Goal: Information Seeking & Learning: Learn about a topic

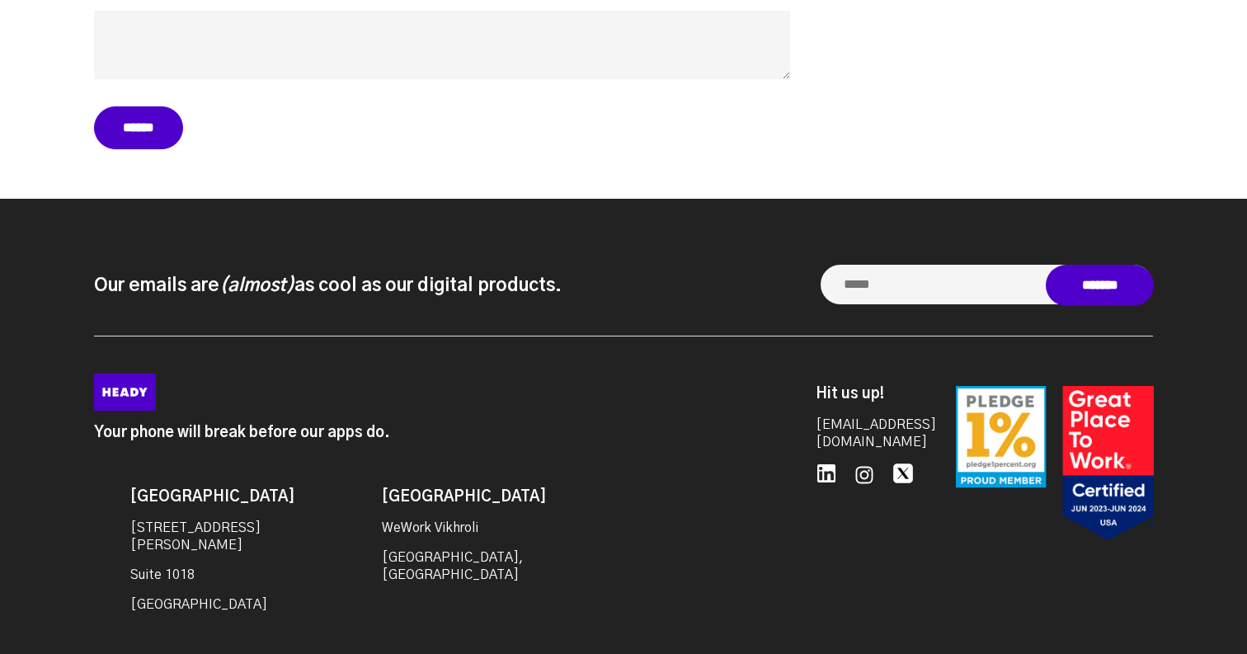
scroll to position [7375, 0]
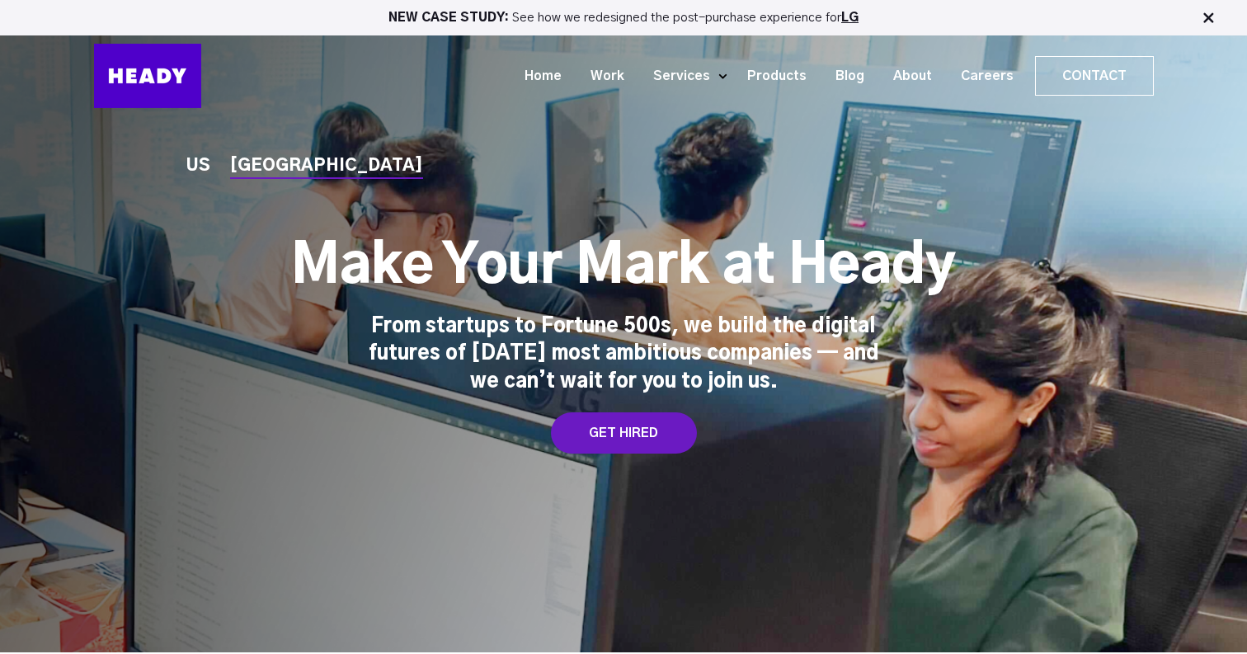
scroll to position [-1, 0]
click at [621, 409] on div "US [GEOGRAPHIC_DATA] Make Your Mark at [GEOGRAPHIC_DATA] From startups to Fortu…" at bounding box center [624, 327] width 1093 height 256
click at [621, 431] on div "GET HIRED" at bounding box center [624, 432] width 146 height 41
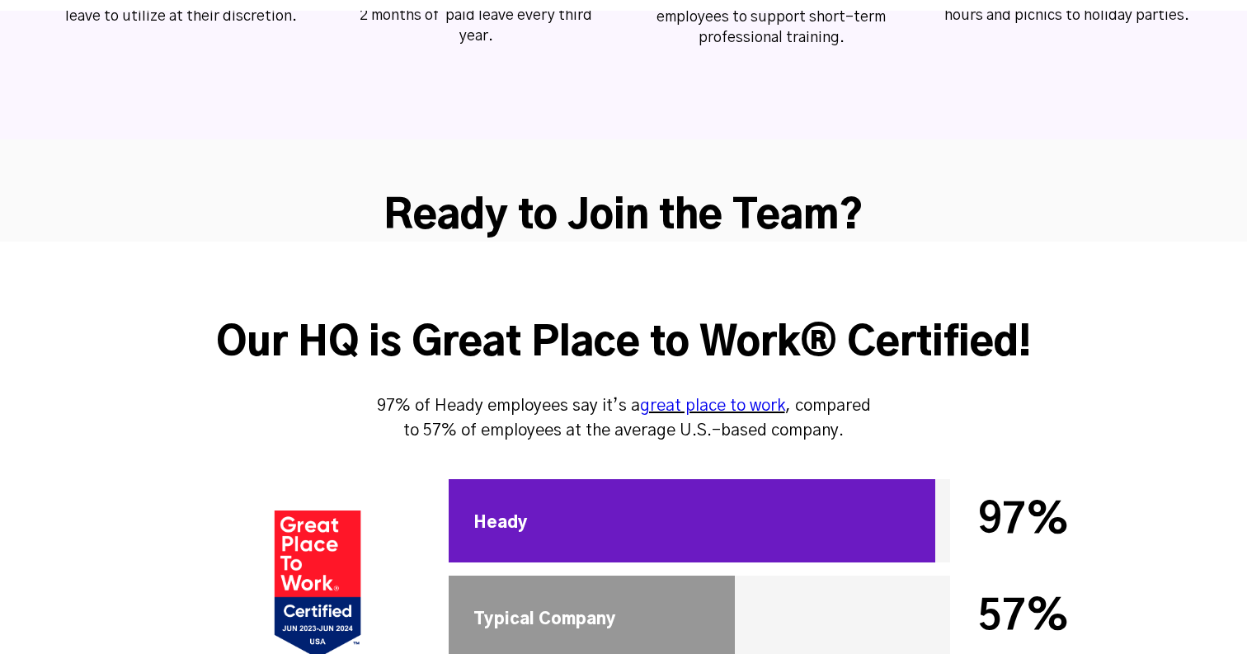
scroll to position [4484, 0]
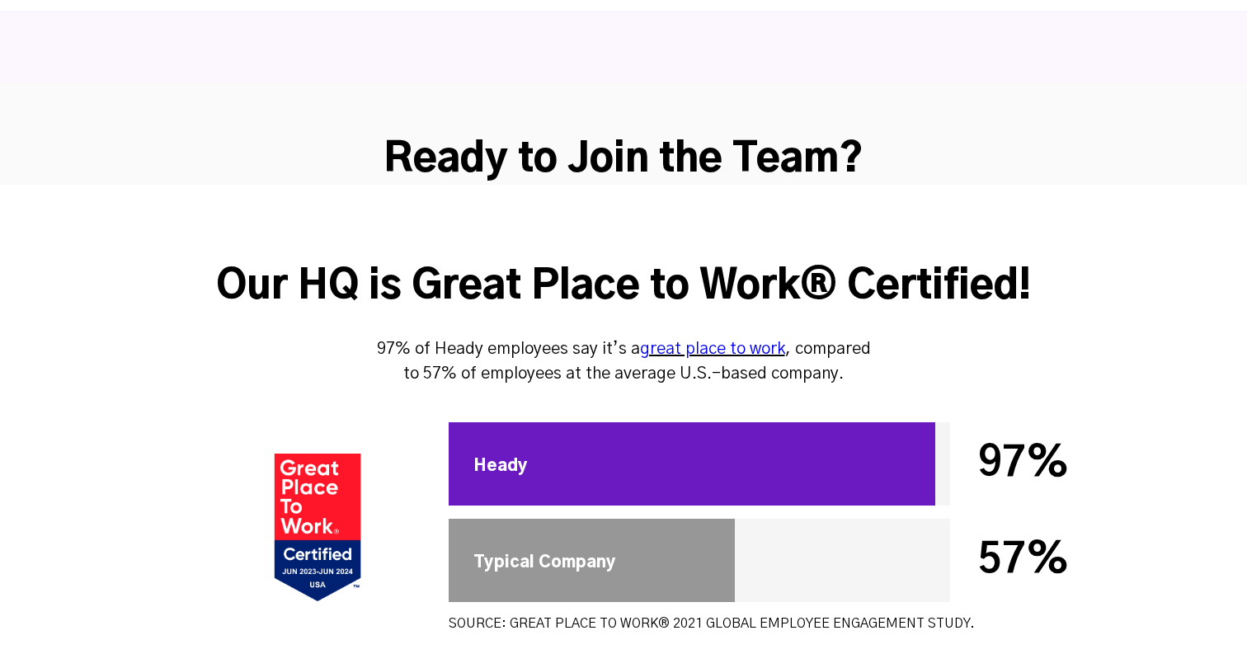
click at [613, 422] on div at bounding box center [692, 463] width 487 height 83
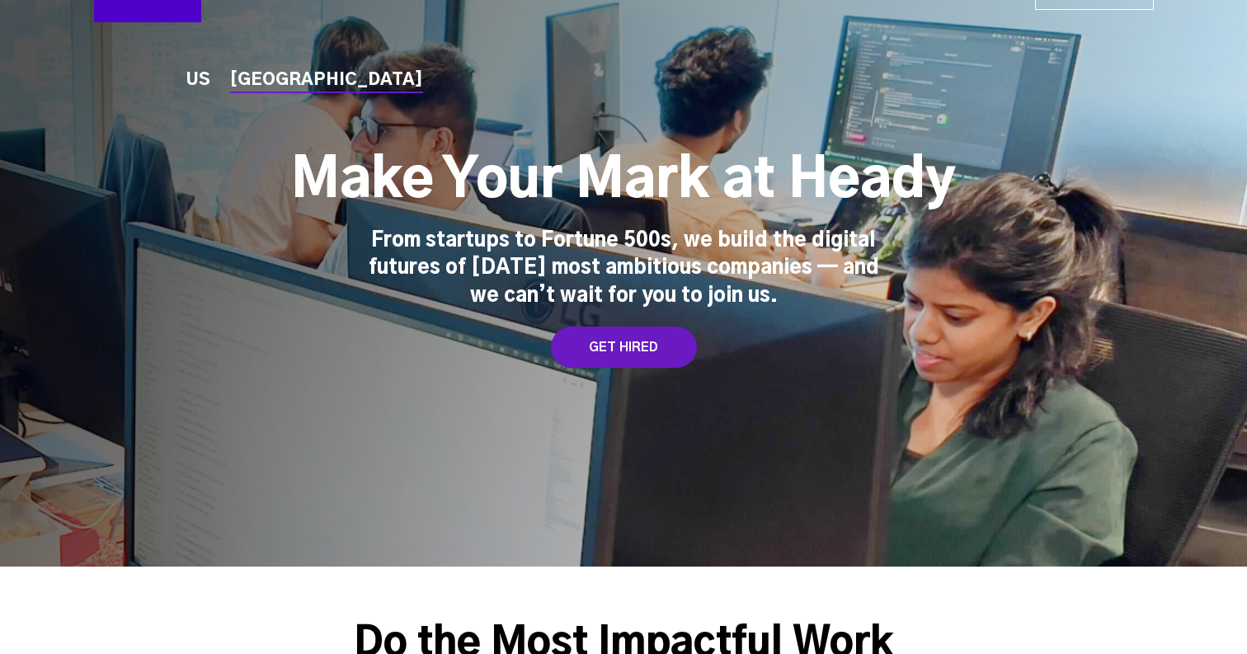
scroll to position [0, 0]
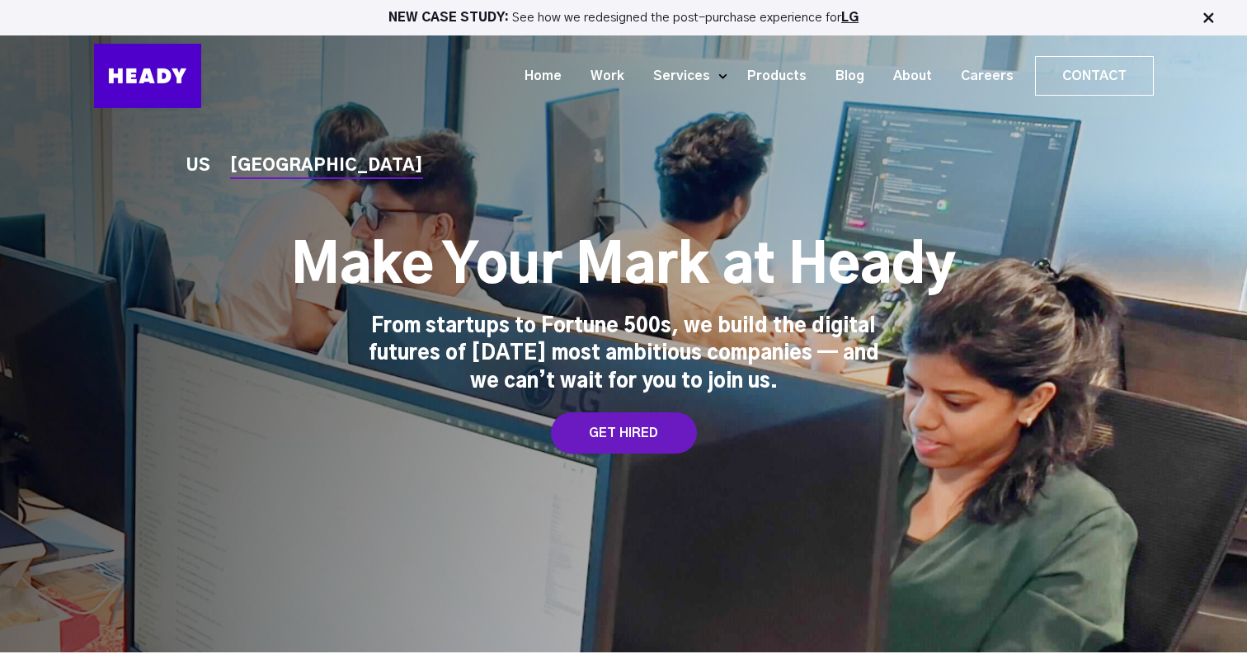
click at [210, 173] on ul "US [GEOGRAPHIC_DATA]" at bounding box center [312, 167] width 253 height 18
click at [186, 162] on div "US [GEOGRAPHIC_DATA] Make Your Mark at [GEOGRAPHIC_DATA] From startups to Fortu…" at bounding box center [623, 326] width 1247 height 653
click at [196, 165] on div "US" at bounding box center [198, 166] width 24 height 17
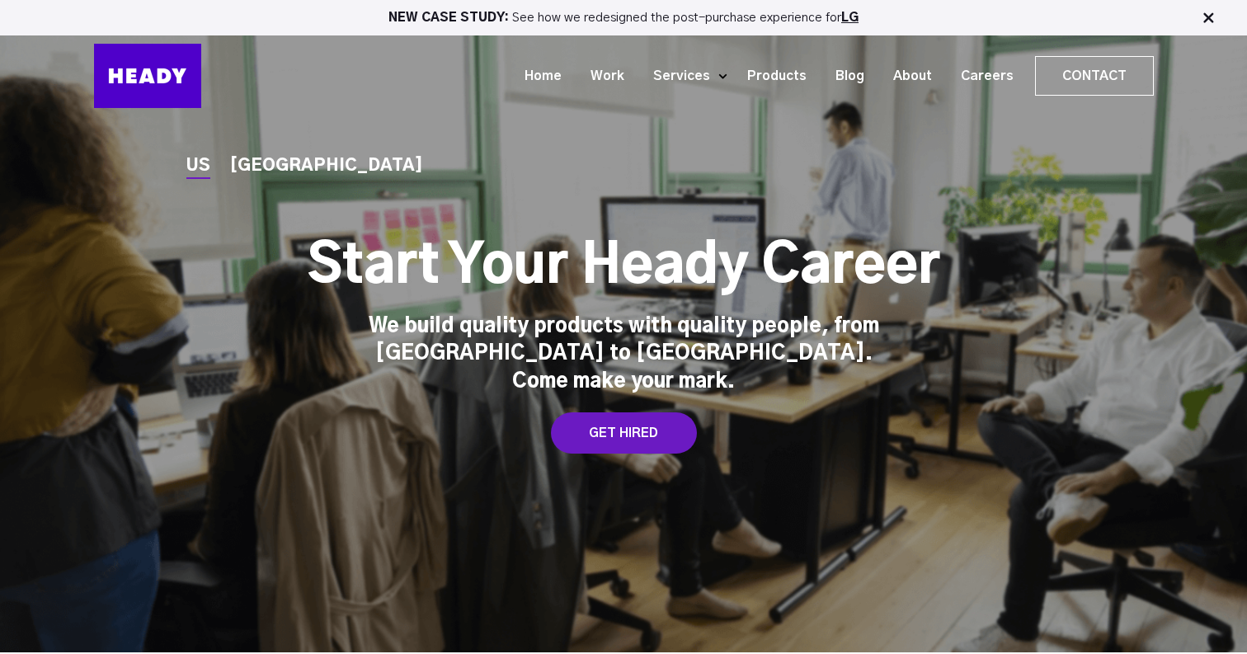
click at [255, 175] on div "[GEOGRAPHIC_DATA]" at bounding box center [326, 166] width 193 height 17
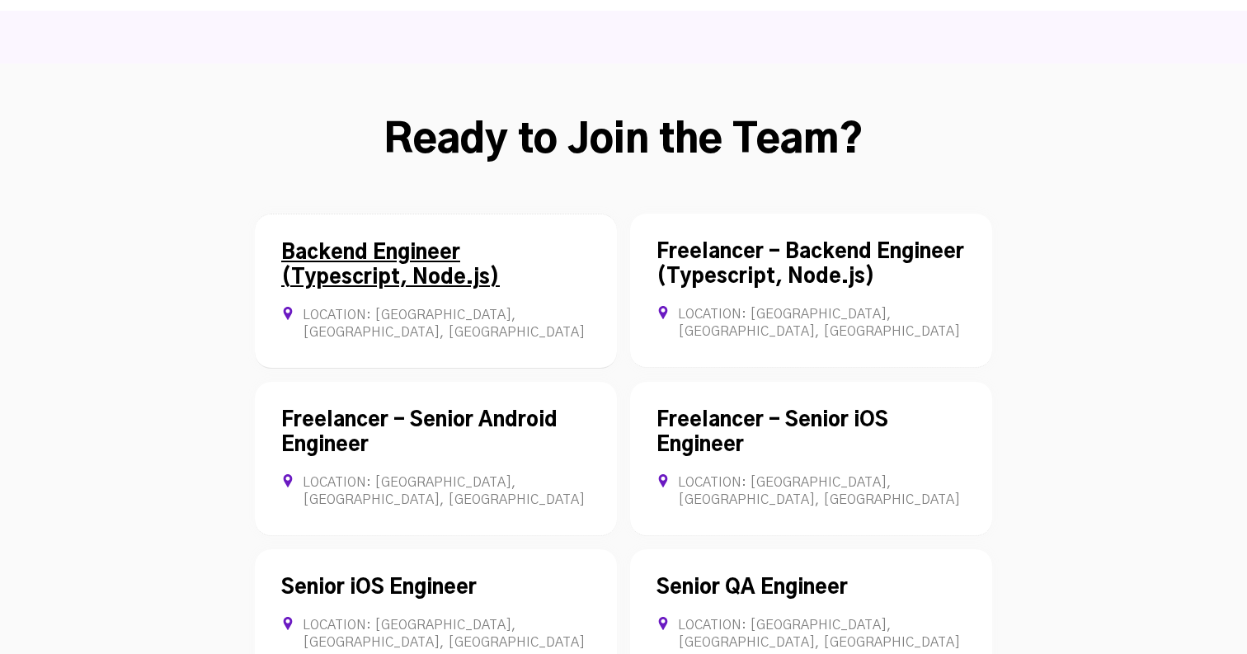
scroll to position [4520, 0]
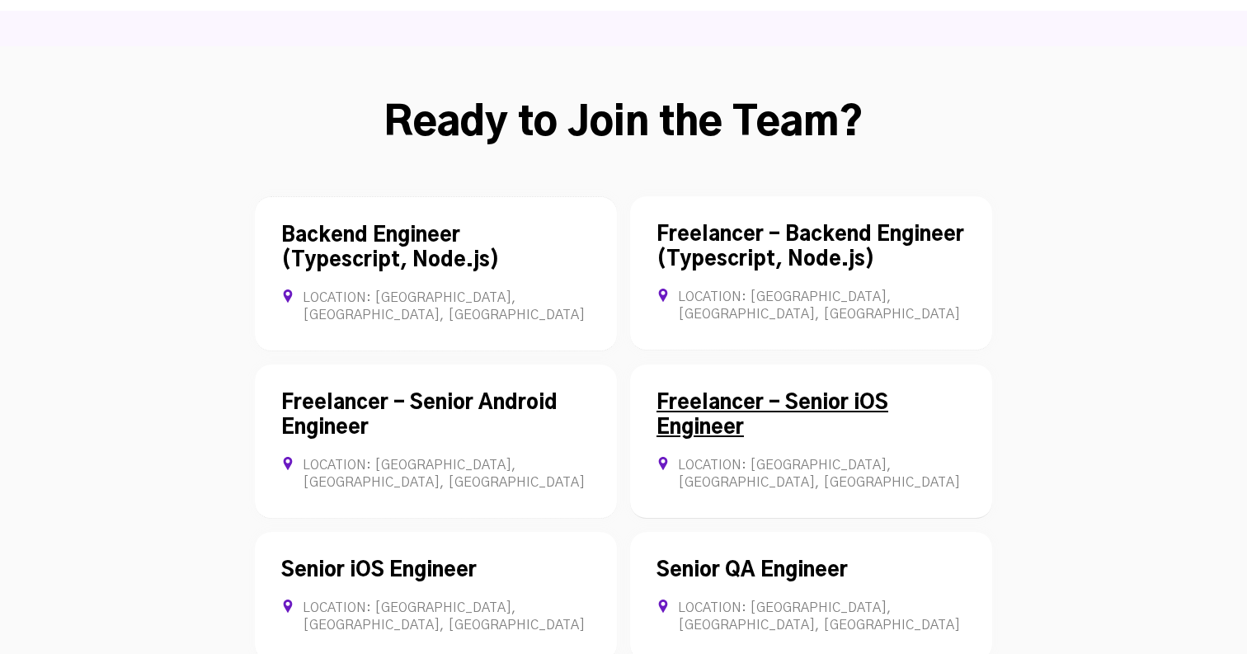
click at [753, 365] on div "Freelancer - Senior iOS Engineer Location: Mumbai, Maharashtra, India Contract …" at bounding box center [811, 442] width 362 height 154
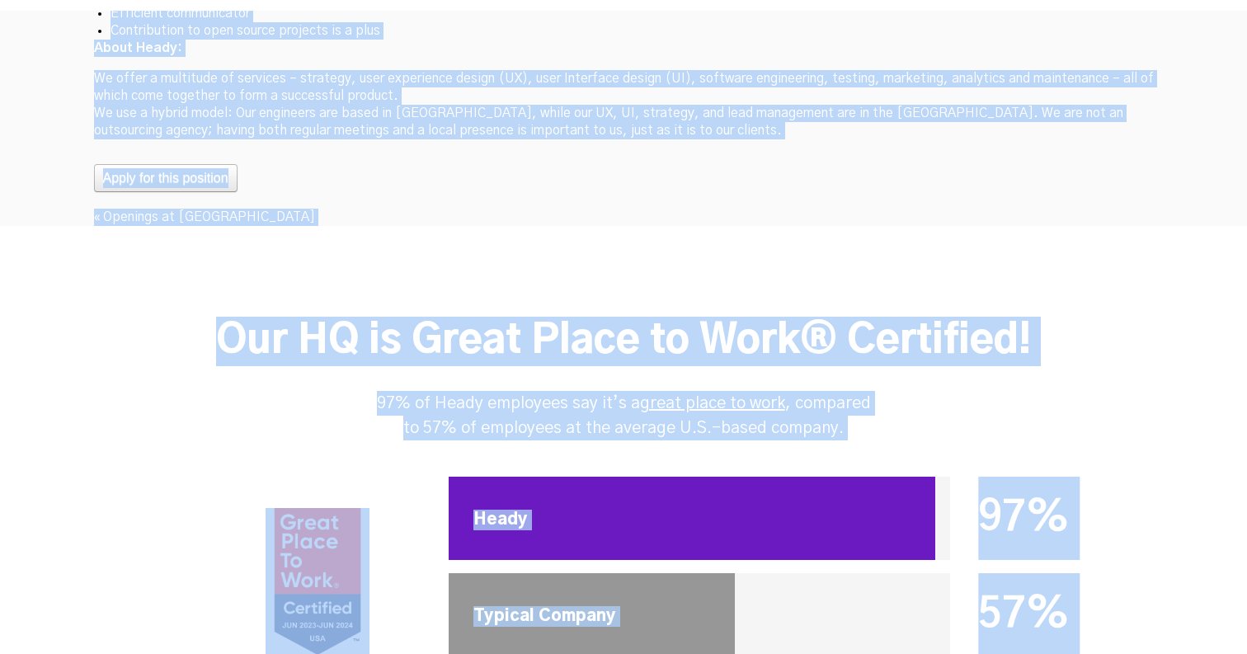
scroll to position [5288, 0]
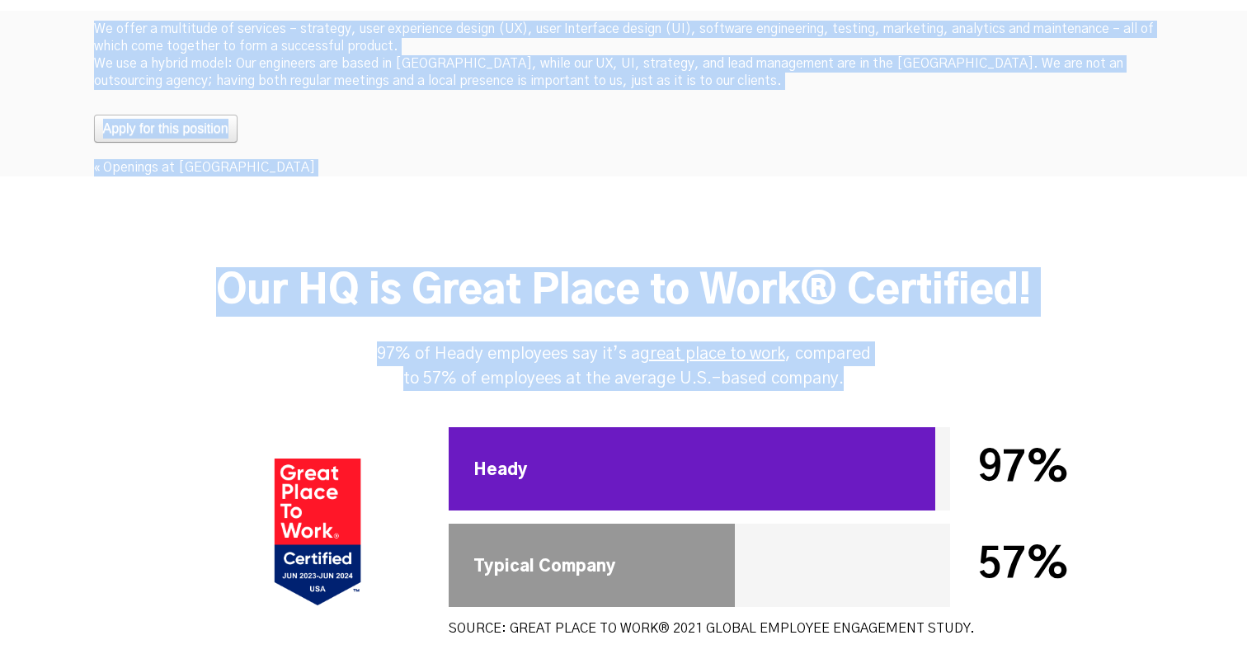
drag, startPoint x: 87, startPoint y: 384, endPoint x: 214, endPoint y: 507, distance: 176.8
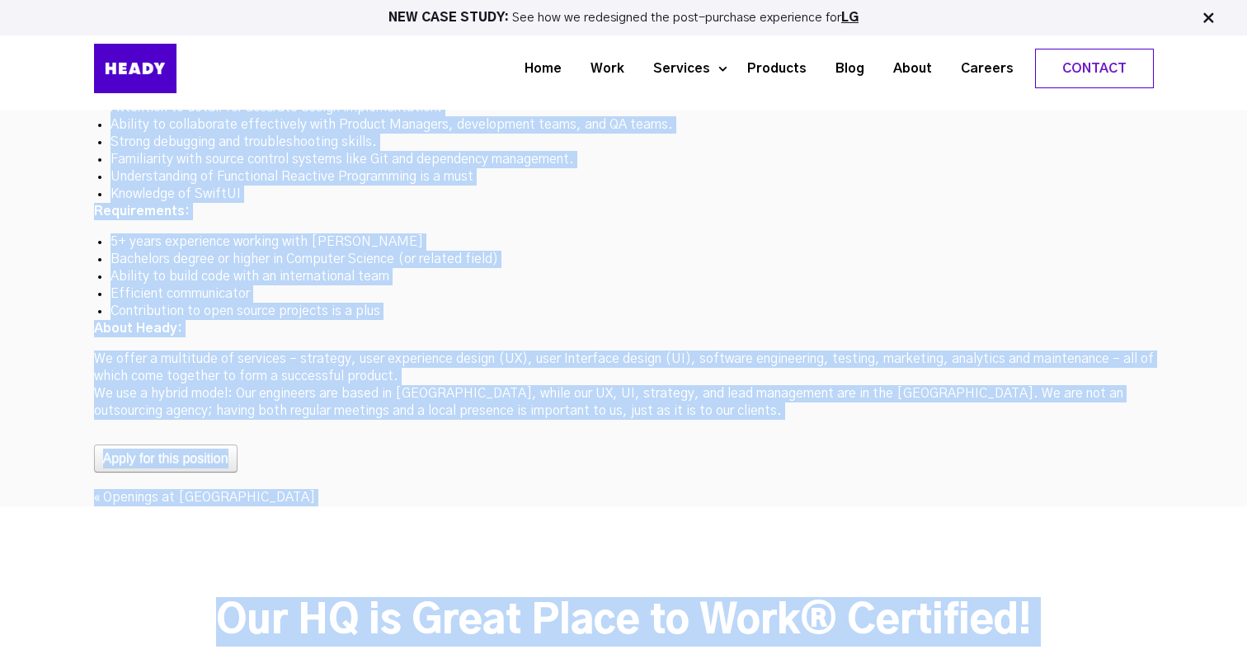
scroll to position [4928, 0]
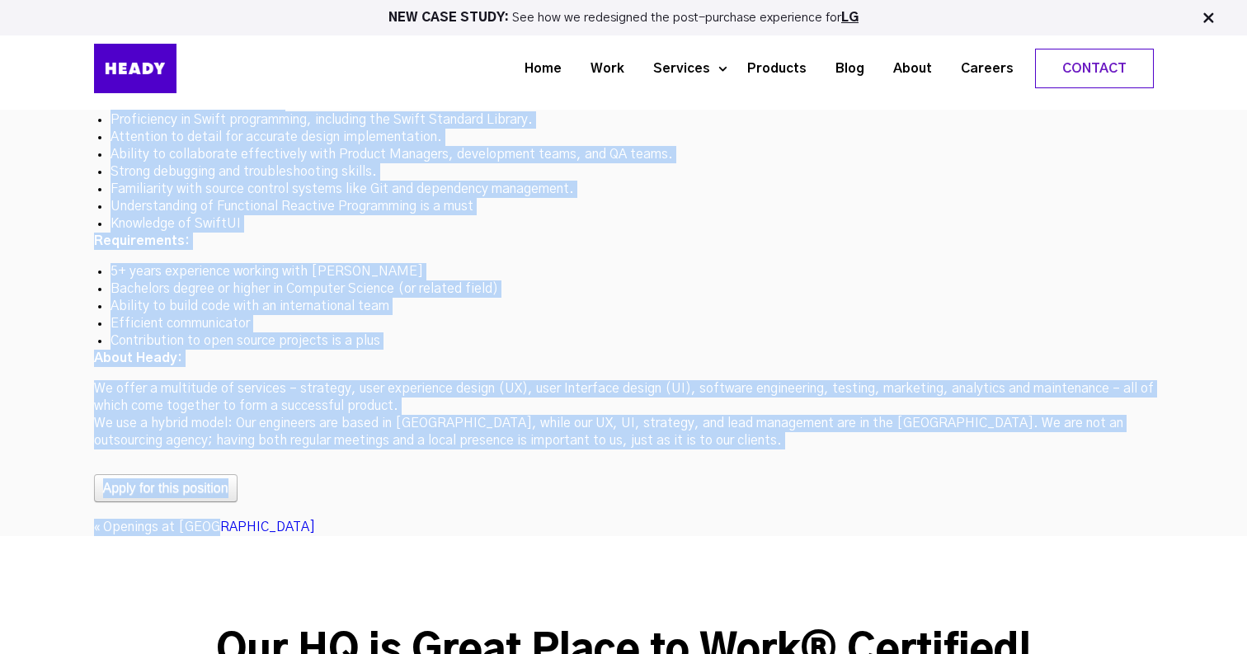
click at [261, 519] on div "« Openings at Heady" at bounding box center [624, 527] width 1060 height 17
click at [598, 380] on p "We offer a multitude of services – strategy, user experience design (UX), user …" at bounding box center [624, 414] width 1060 height 69
copy div "Freelancer - Senior iOS Engineer Location: Mumbai, Maharashtra, India Contract …"
